Goal: Check status: Check status

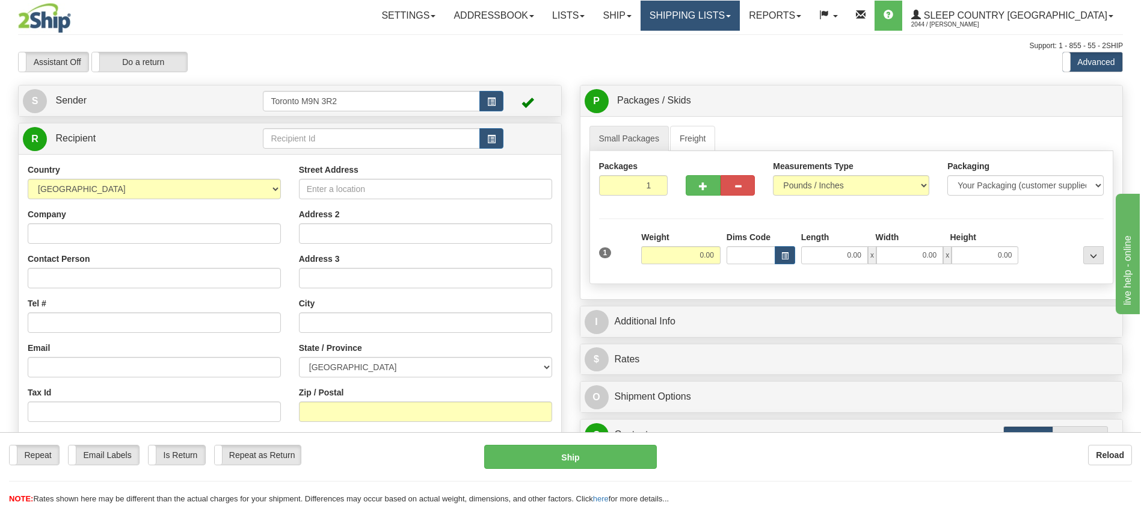
click at [726, 18] on link "Shipping lists" at bounding box center [690, 16] width 99 height 30
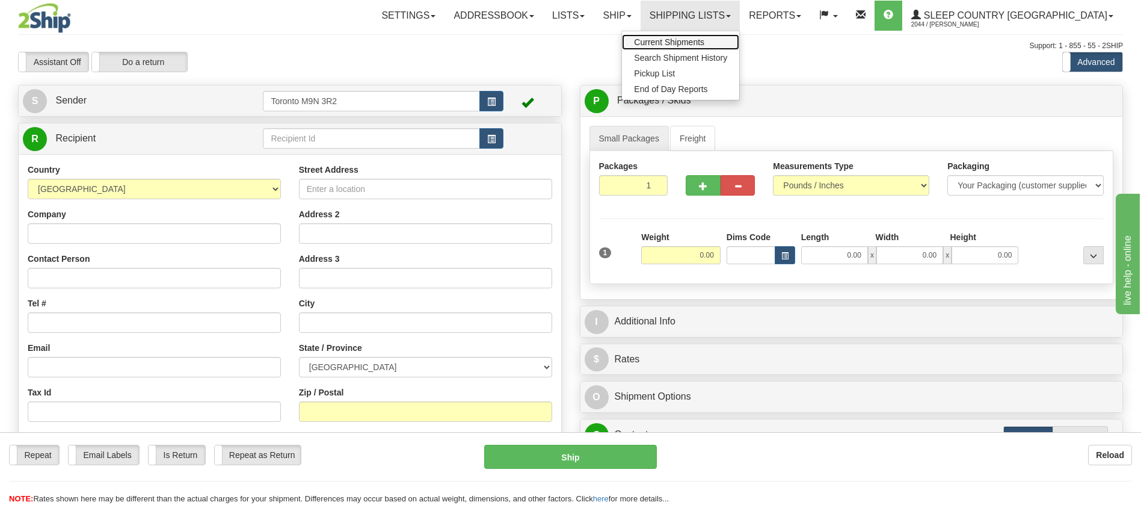
click at [705, 43] on span "Current Shipments" at bounding box center [669, 42] width 70 height 10
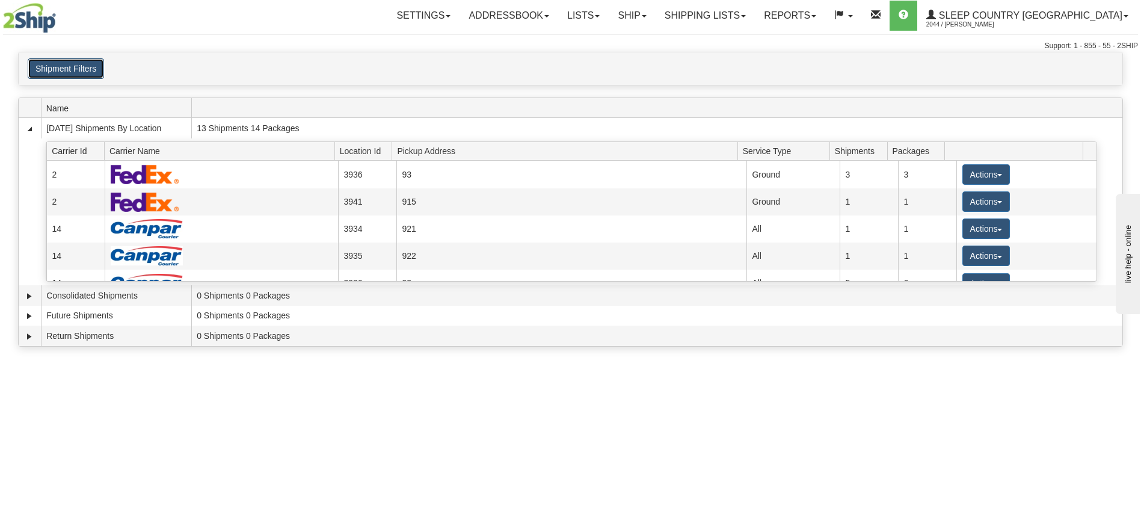
click at [81, 69] on button "Shipment Filters" at bounding box center [66, 68] width 76 height 20
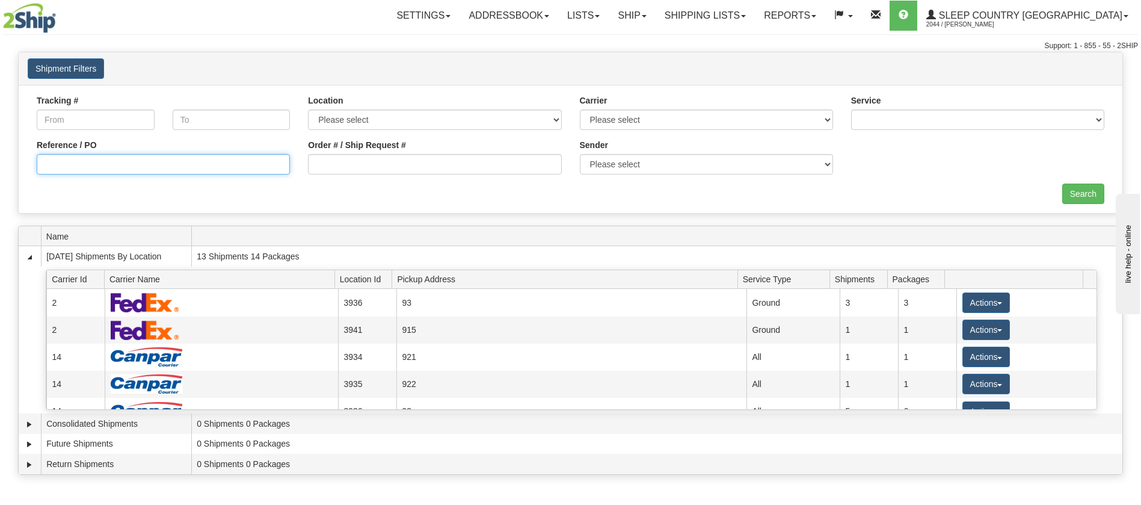
click at [120, 163] on input "Reference / PO" at bounding box center [163, 164] width 253 height 20
paste input "9000I052804"
type input "9000I052804"
click at [1084, 197] on input "Search" at bounding box center [1084, 194] width 42 height 20
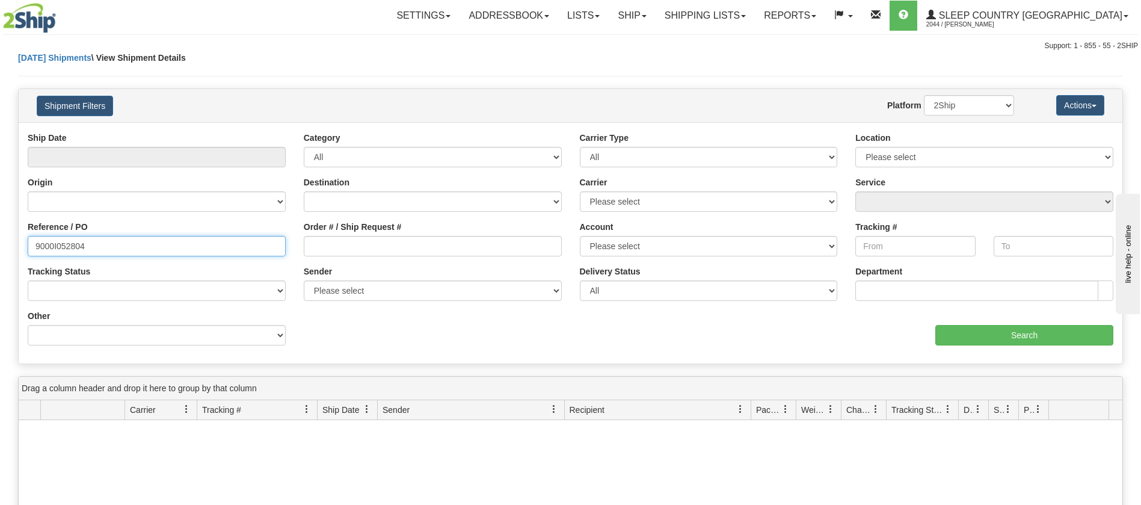
drag, startPoint x: 132, startPoint y: 236, endPoint x: 0, endPoint y: 227, distance: 132.7
click at [0, 227] on div "Please wait... × Confirm Delete Delete Cancel × Confirm Delete Yes No Cancel × …" at bounding box center [570, 394] width 1141 height 685
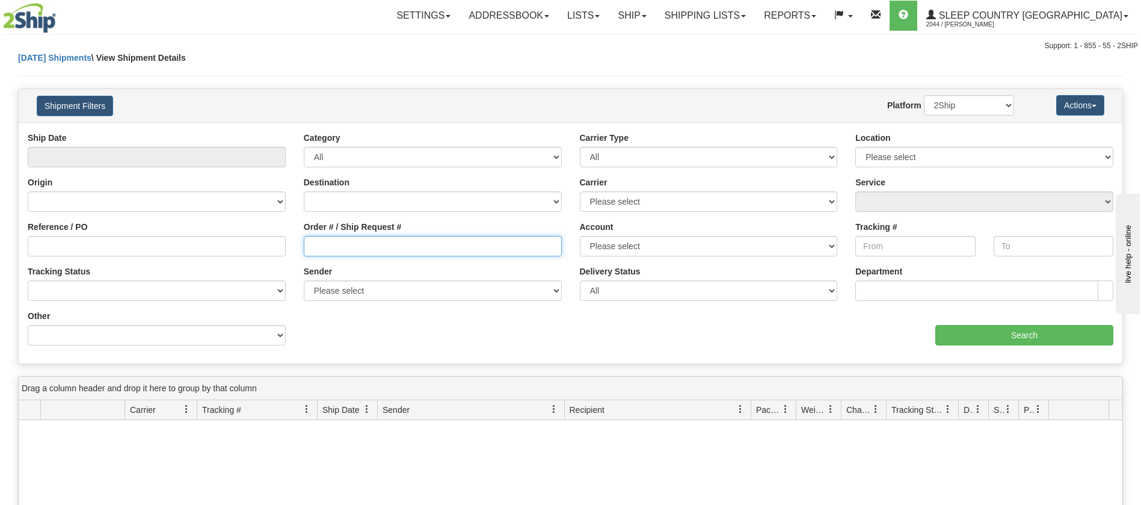
click at [360, 248] on input "Order # / Ship Request #" at bounding box center [433, 246] width 258 height 20
paste input "9000I052804"
type input "9000I052804"
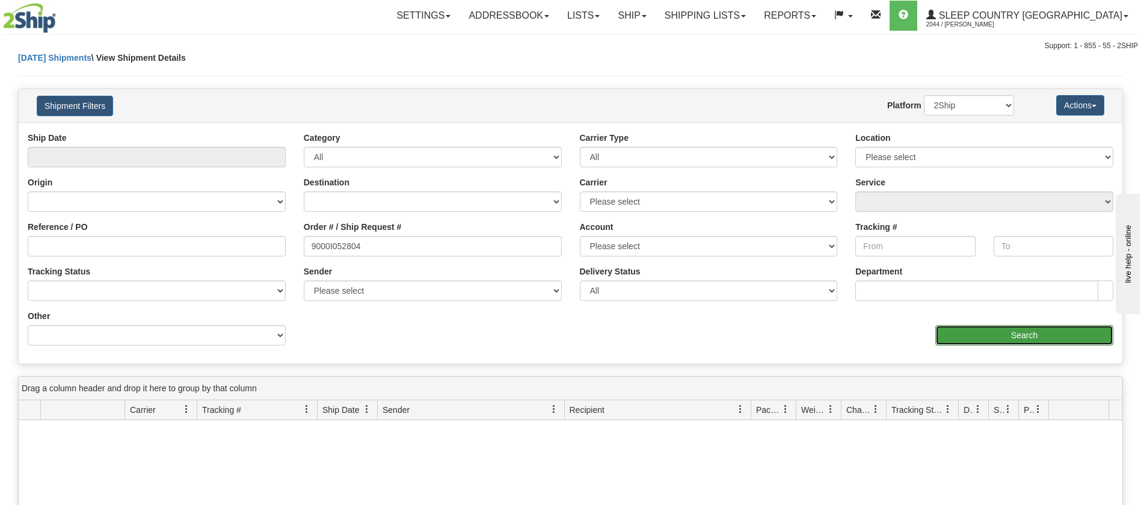
click at [1011, 332] on input "Search" at bounding box center [1025, 335] width 178 height 20
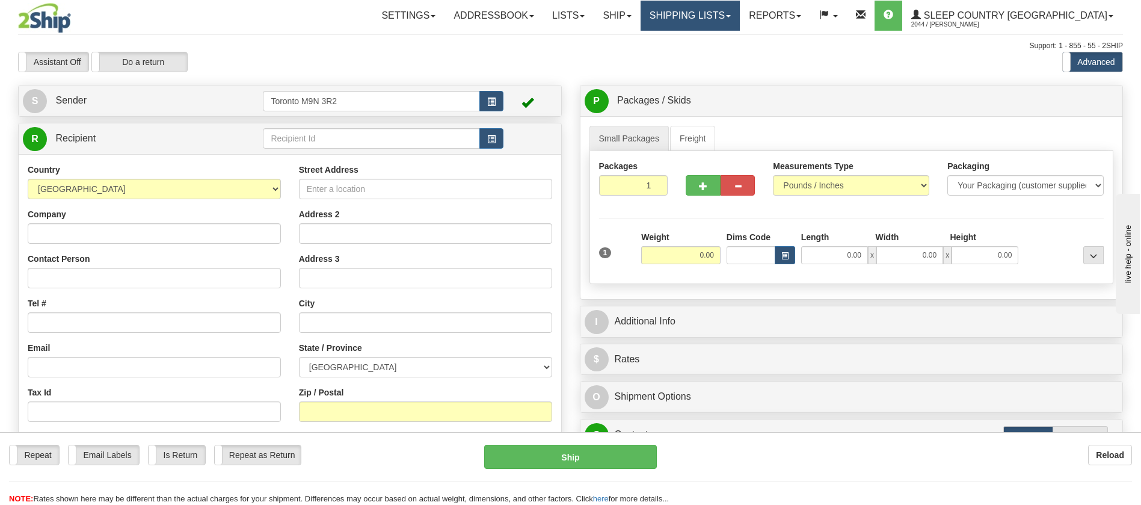
click at [721, 16] on link "Shipping lists" at bounding box center [690, 16] width 99 height 30
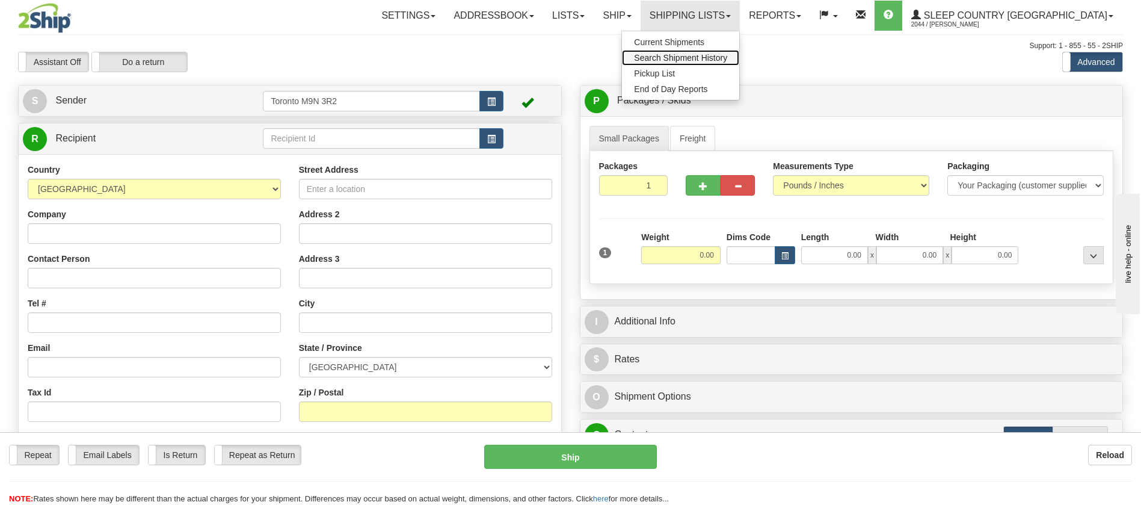
click at [723, 55] on span "Search Shipment History" at bounding box center [680, 58] width 93 height 10
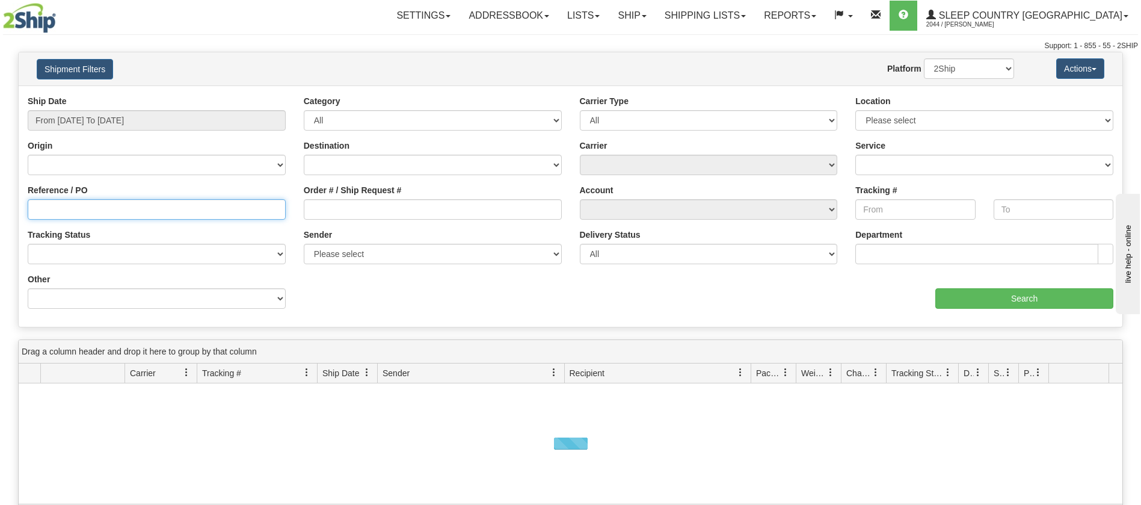
click at [105, 210] on input "Reference / PO" at bounding box center [157, 209] width 258 height 20
paste input "9002I043406"
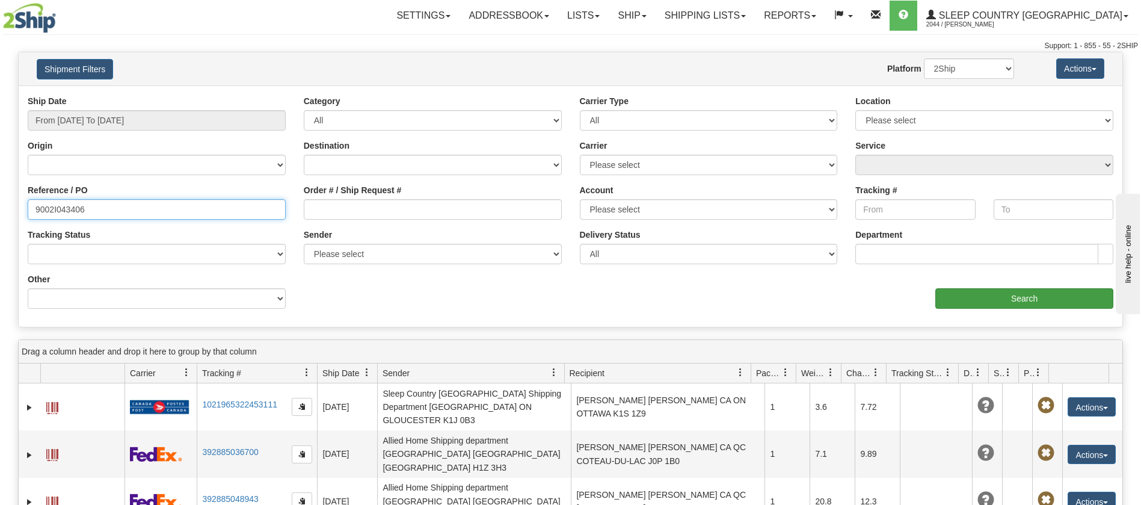
type input "9002I043406"
click at [1020, 302] on input "Search" at bounding box center [1025, 298] width 178 height 20
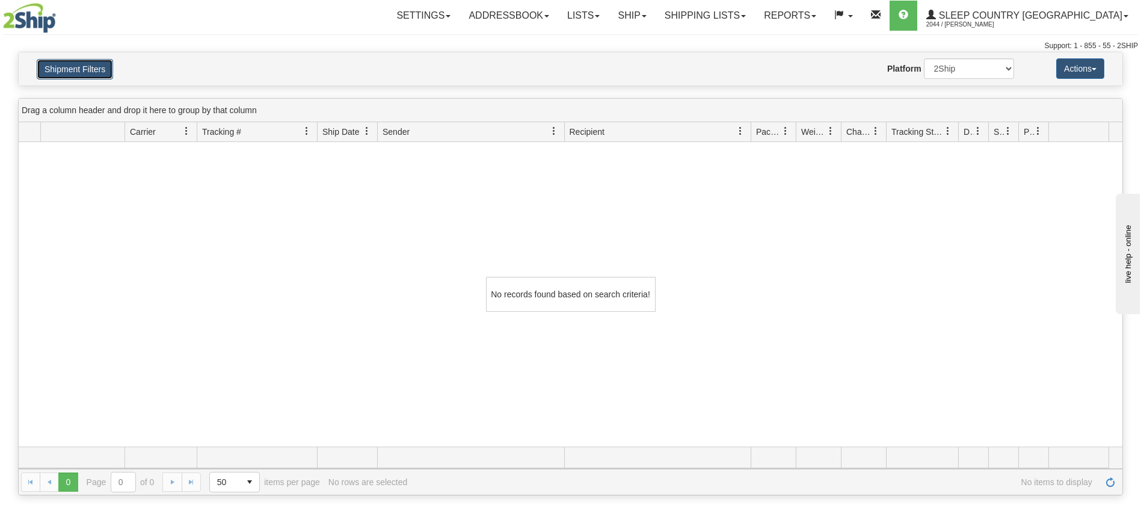
click at [89, 70] on button "Shipment Filters" at bounding box center [75, 69] width 76 height 20
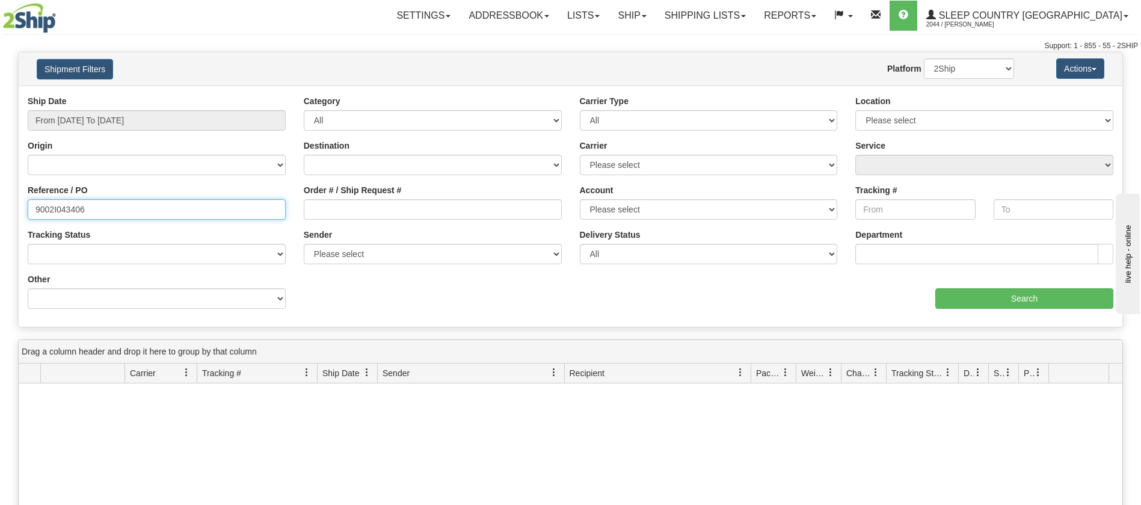
drag, startPoint x: 111, startPoint y: 202, endPoint x: 0, endPoint y: 211, distance: 111.7
click at [0, 211] on div "Please wait... × Confirm Delete Delete Cancel × Confirm Delete Yes No Cancel × …" at bounding box center [570, 394] width 1141 height 685
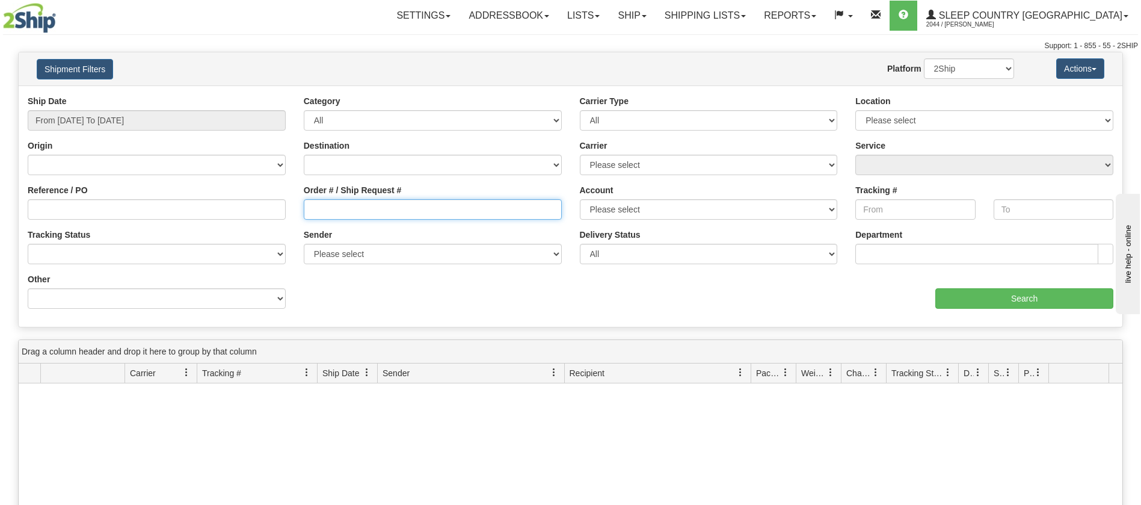
click at [400, 214] on input "Order # / Ship Request #" at bounding box center [433, 209] width 258 height 20
paste input "9002I043406"
type input "9002I043406"
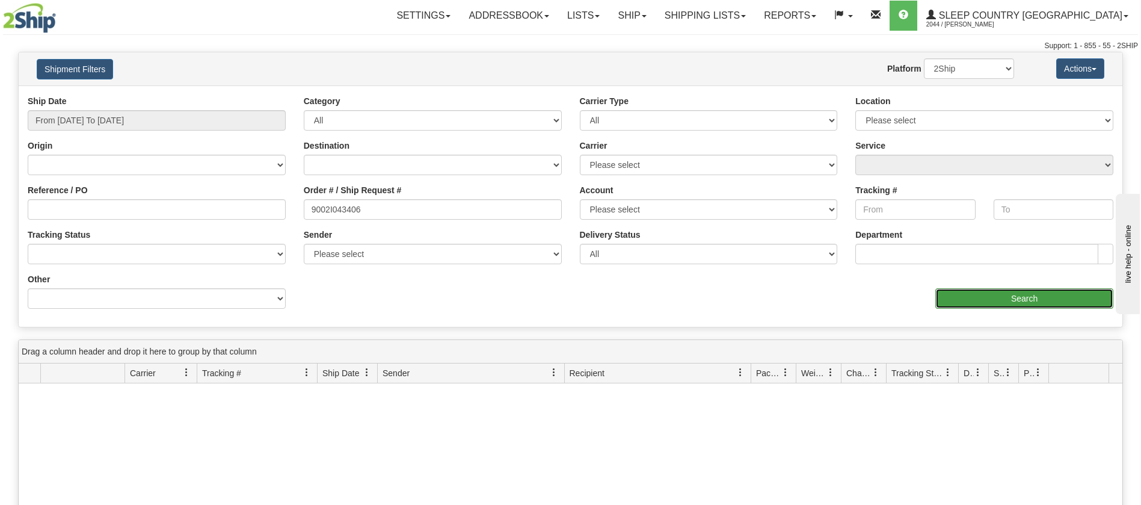
click at [991, 302] on input "Search" at bounding box center [1025, 298] width 178 height 20
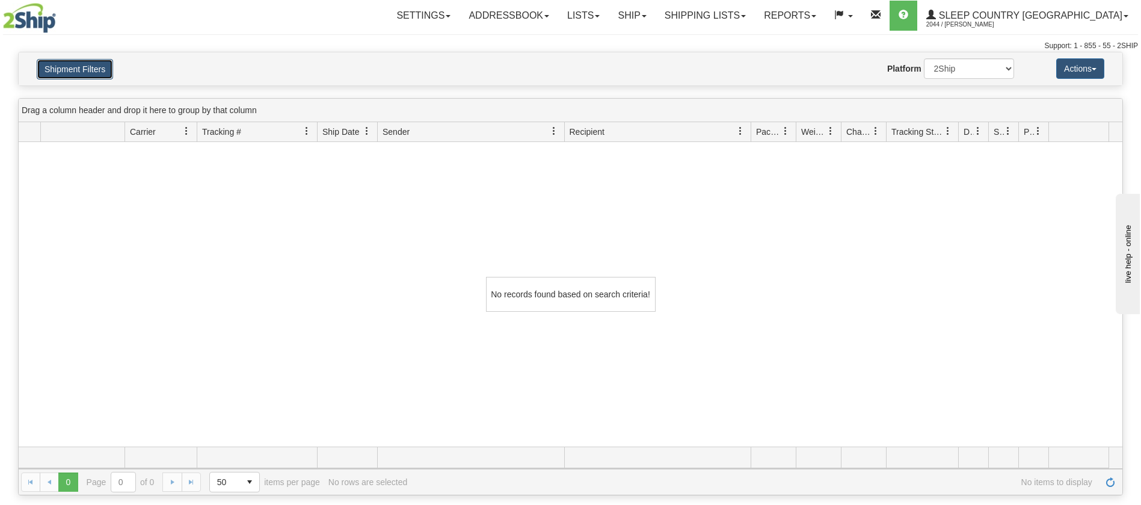
click at [96, 65] on button "Shipment Filters" at bounding box center [75, 69] width 76 height 20
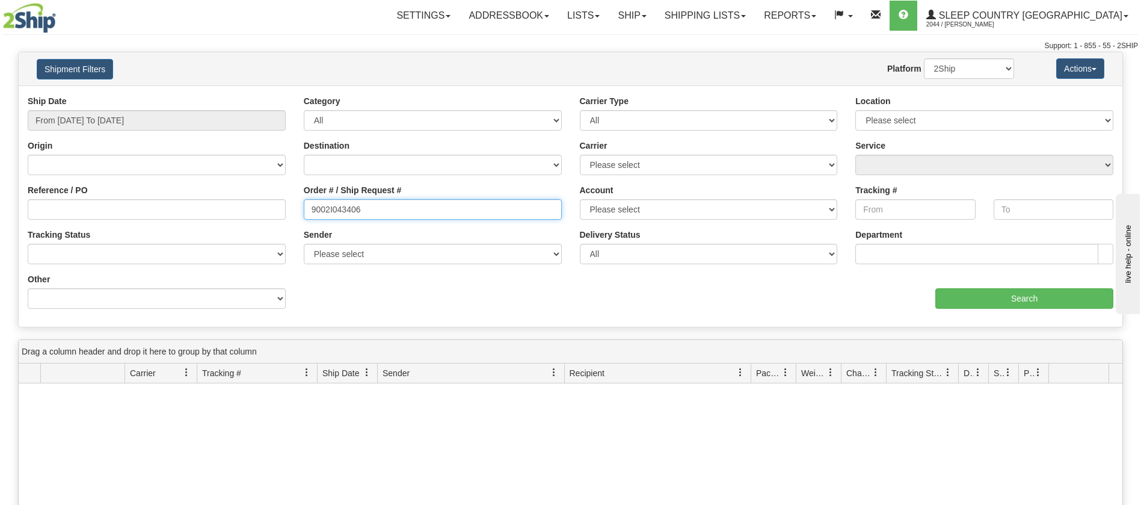
drag, startPoint x: 381, startPoint y: 211, endPoint x: 179, endPoint y: 211, distance: 202.2
click at [179, 95] on div "Reference / PO Order # / Ship Request # 9002I043406 Account Please select Canad…" at bounding box center [571, 95] width 1104 height 0
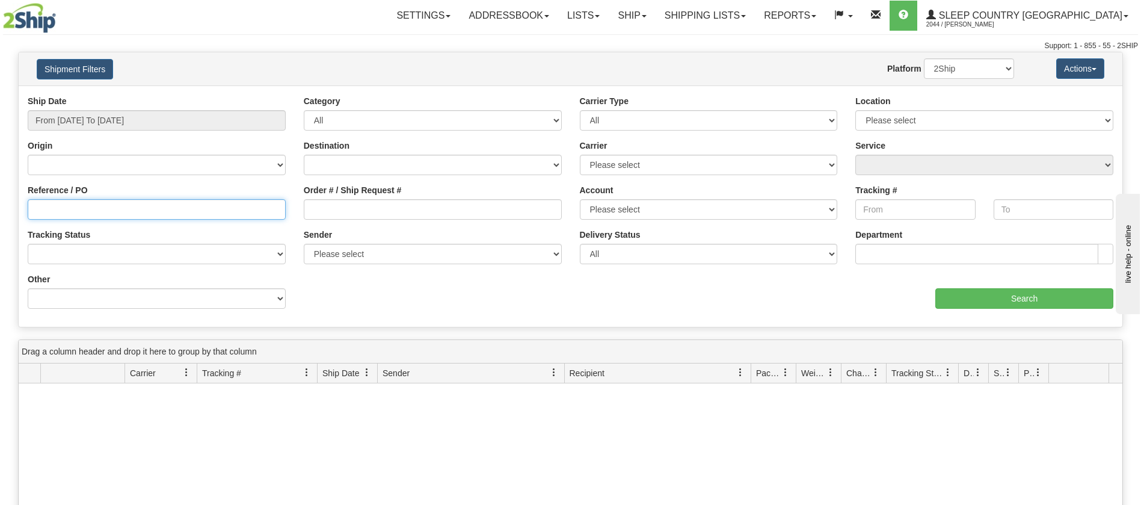
click at [34, 212] on input "Reference / PO" at bounding box center [157, 209] width 258 height 20
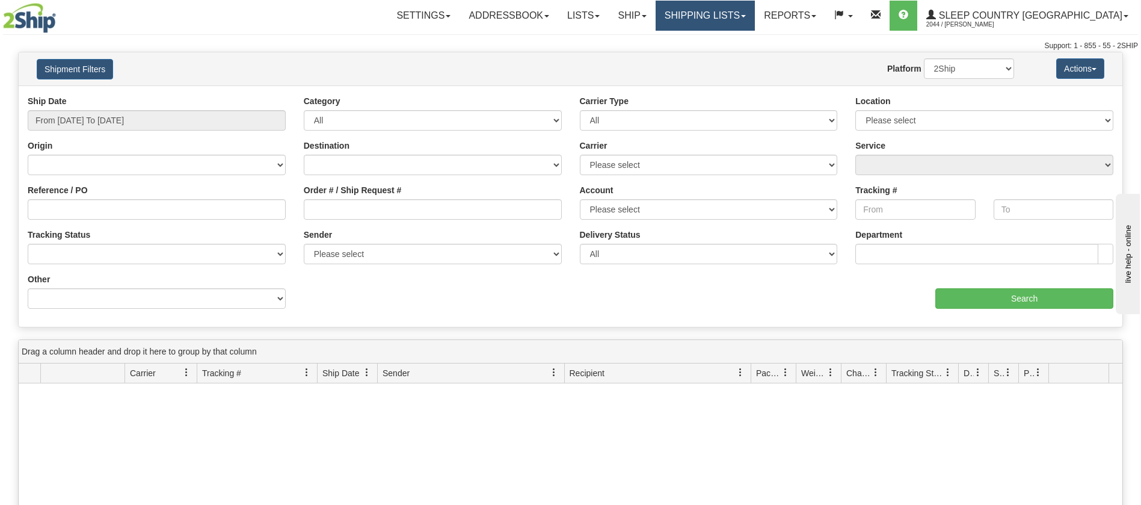
click at [748, 20] on link "Shipping lists" at bounding box center [705, 16] width 99 height 30
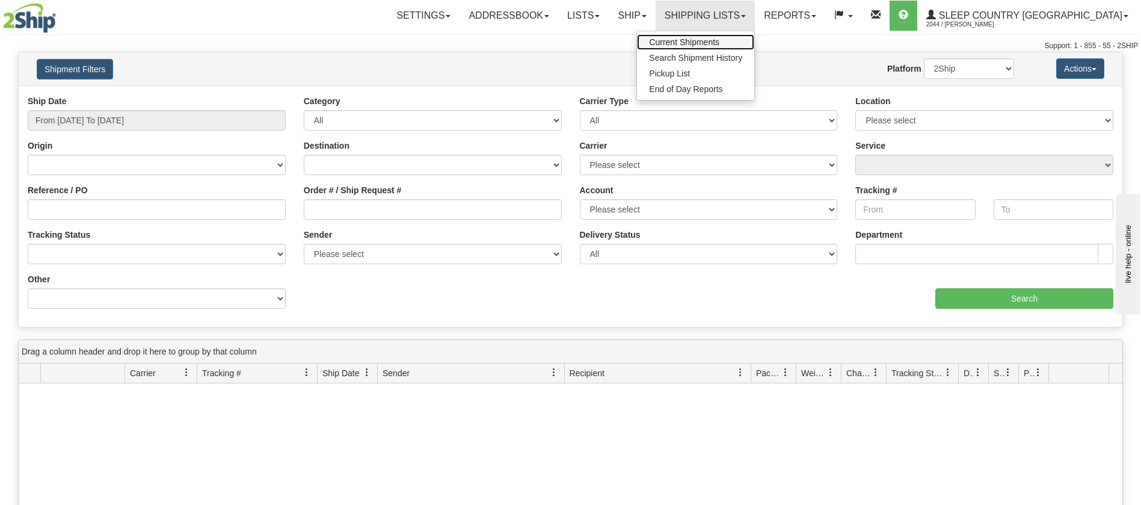
click at [720, 43] on span "Current Shipments" at bounding box center [684, 42] width 70 height 10
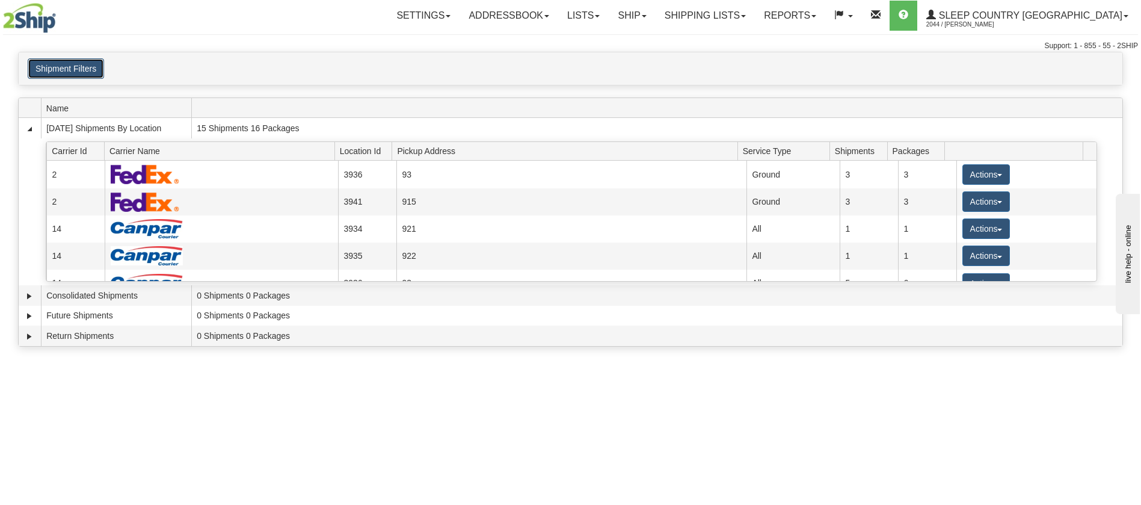
click at [88, 68] on button "Shipment Filters" at bounding box center [66, 68] width 76 height 20
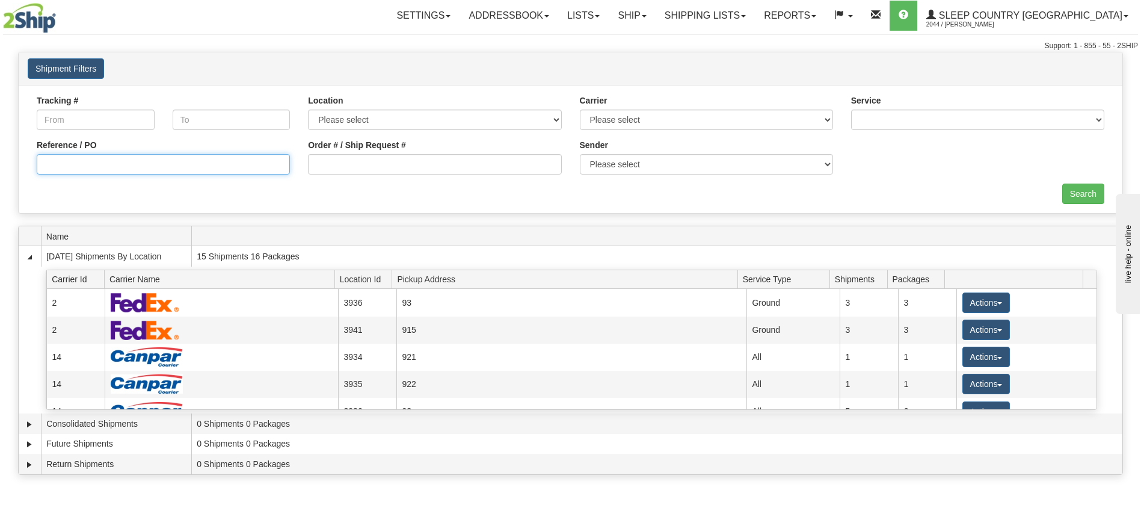
click at [107, 156] on input "Reference / PO" at bounding box center [163, 164] width 253 height 20
paste input "9002I043406"
type input "9002I043406"
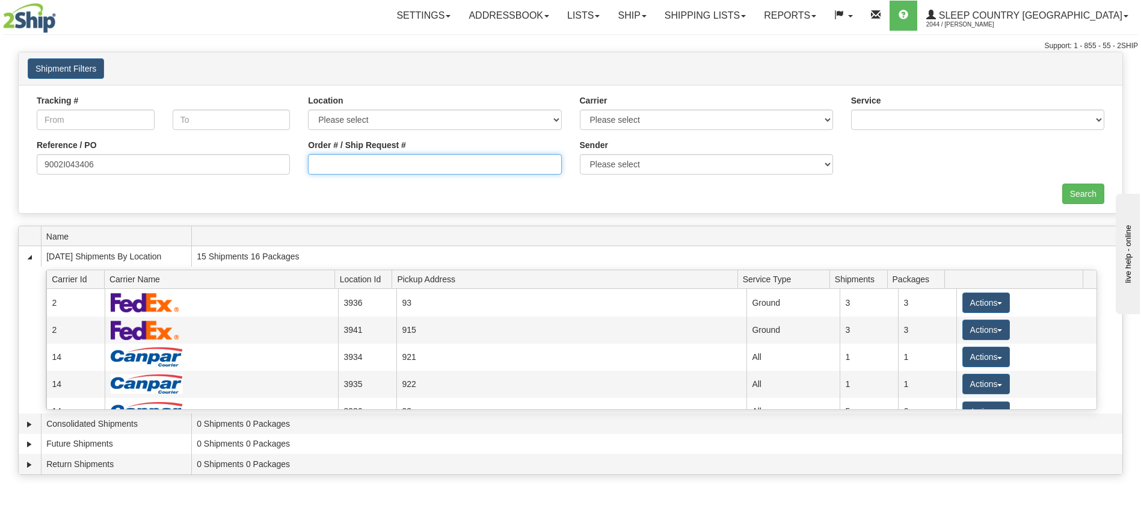
click at [329, 162] on input "Order # / Ship Request #" at bounding box center [434, 164] width 253 height 20
click at [1093, 200] on input "Search" at bounding box center [1084, 194] width 42 height 20
